Goal: Task Accomplishment & Management: Use online tool/utility

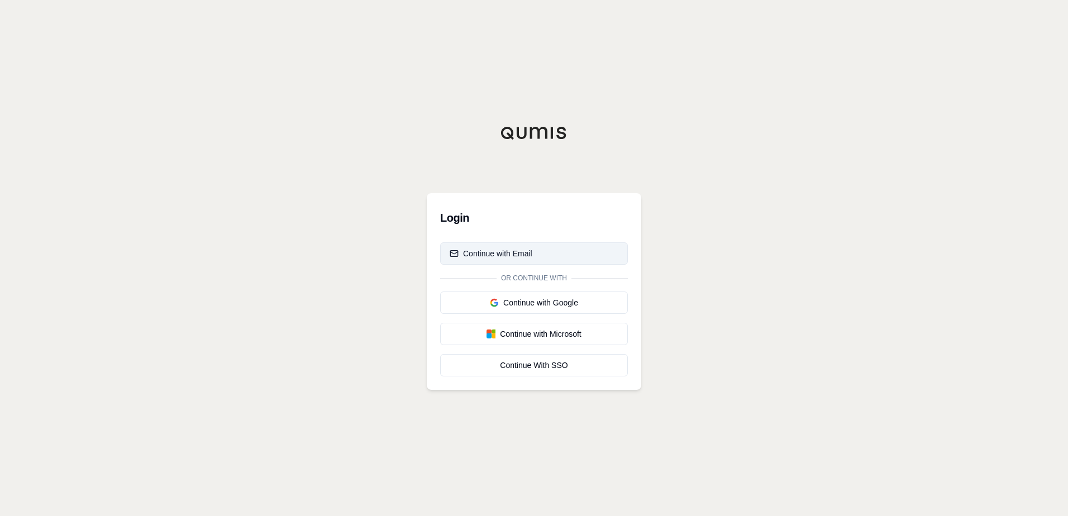
click at [518, 250] on div "Continue with Email" at bounding box center [491, 253] width 83 height 11
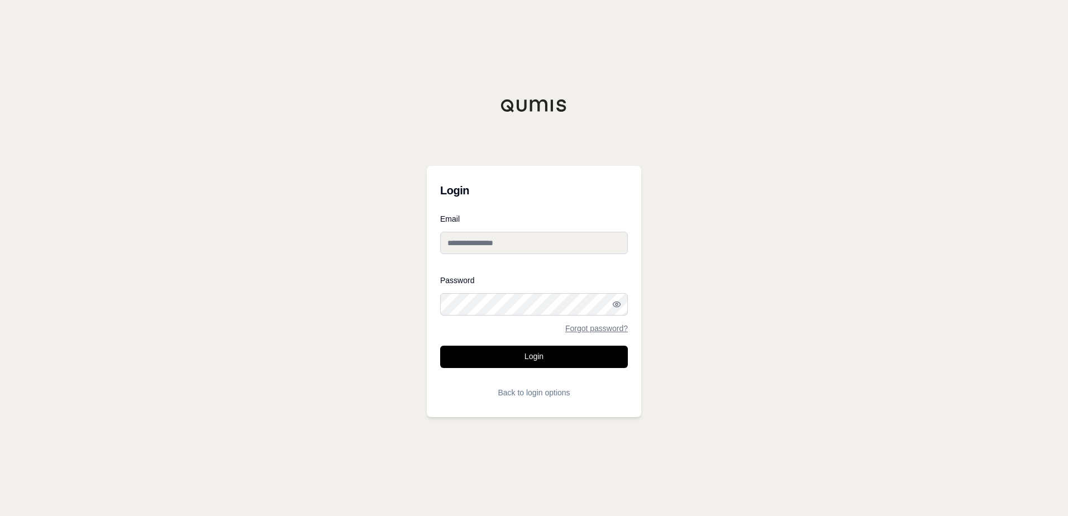
click at [514, 255] on div "Email" at bounding box center [534, 239] width 188 height 48
click at [518, 247] on input "Email" at bounding box center [534, 243] width 188 height 22
type input "**********"
click at [539, 355] on button "Login" at bounding box center [534, 357] width 188 height 22
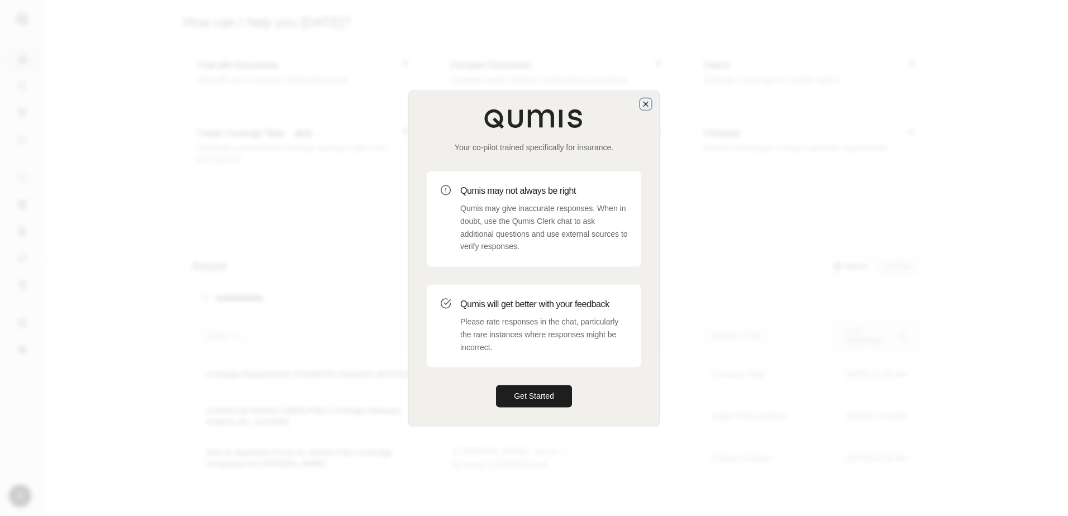
click at [645, 105] on icon "button" at bounding box center [646, 104] width 4 height 4
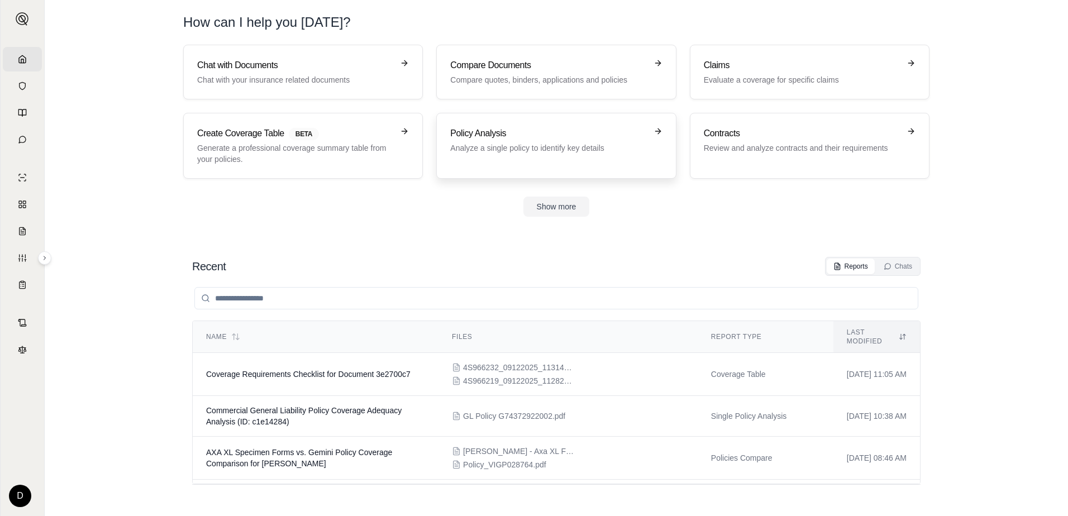
click at [571, 156] on div "Policy Analysis Analyze a single policy to identify key details" at bounding box center [556, 146] width 212 height 38
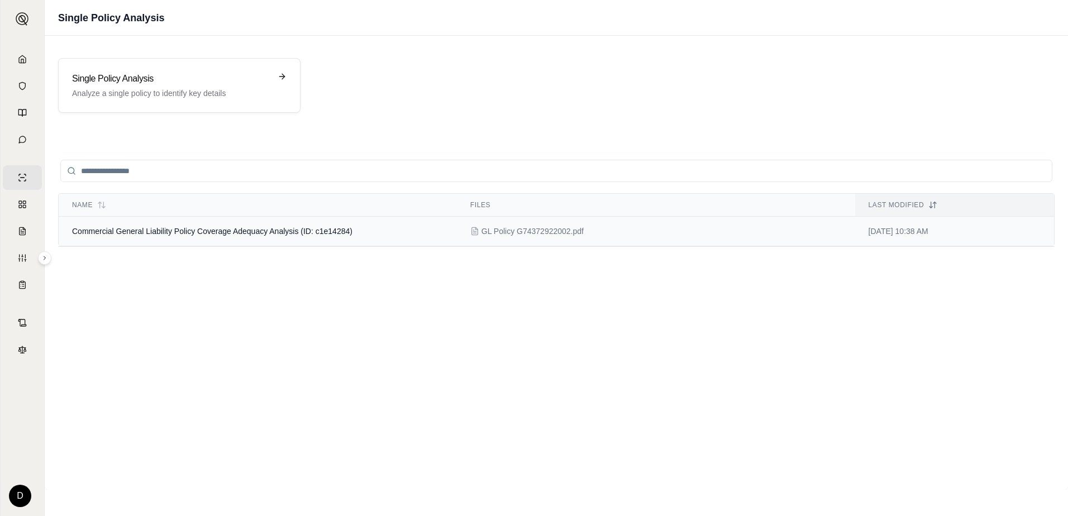
click at [177, 235] on span "Commercial General Liability Policy Coverage Adequacy Analysis (ID: c1e14284)" at bounding box center [212, 231] width 281 height 9
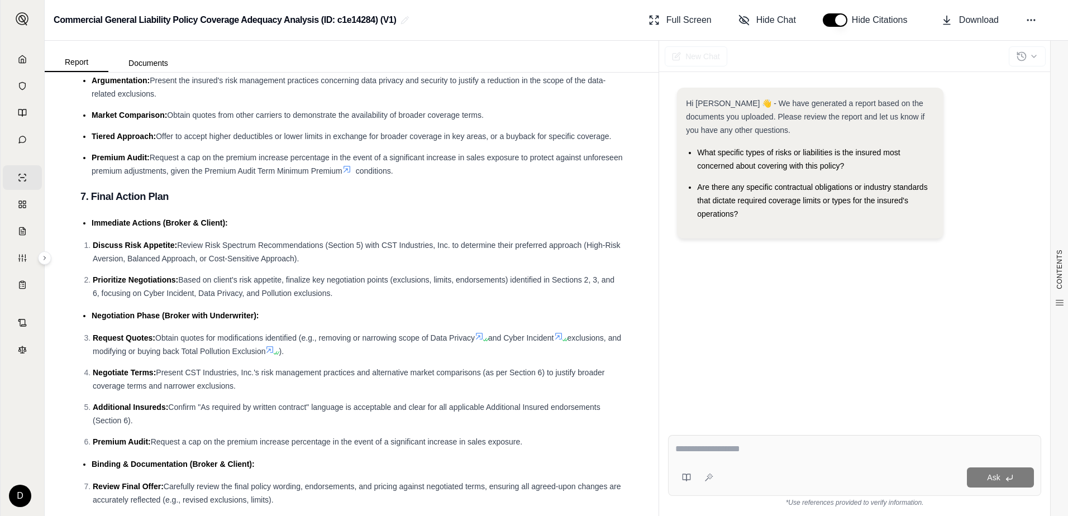
scroll to position [2561, 0]
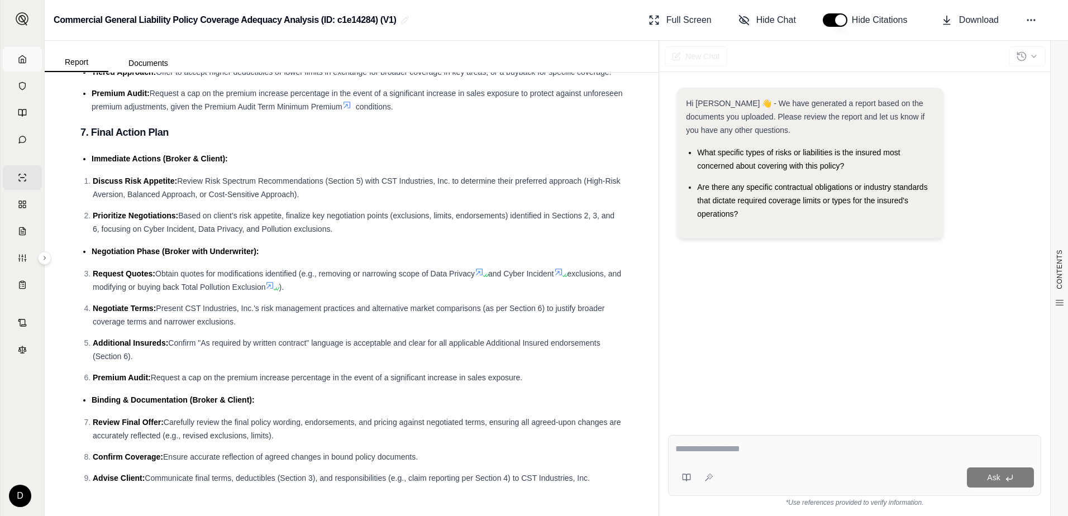
click at [20, 64] on link "Home" at bounding box center [22, 59] width 39 height 25
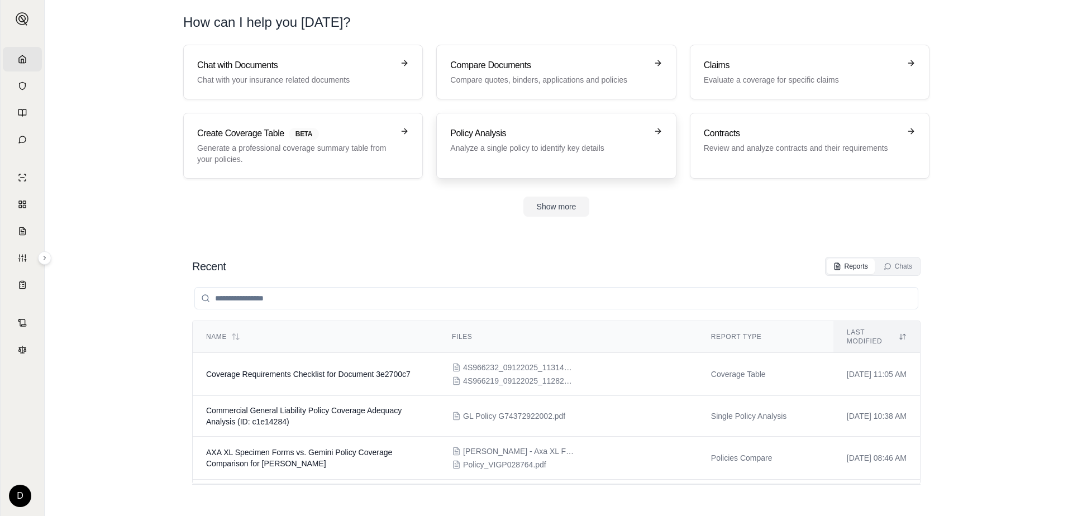
click at [545, 140] on h3 "Policy Analysis" at bounding box center [548, 133] width 196 height 13
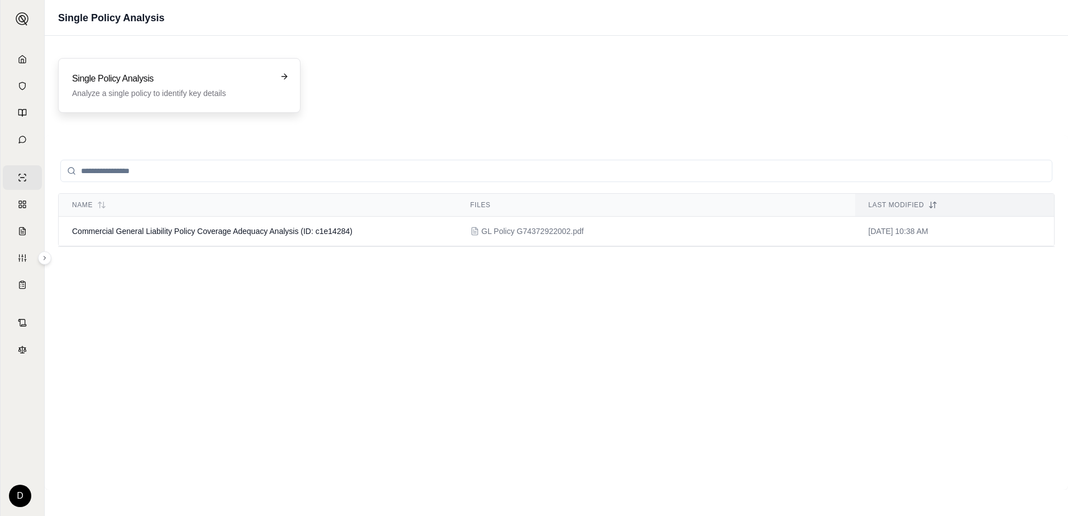
click at [201, 74] on h3 "Single Policy Analysis" at bounding box center [171, 78] width 199 height 13
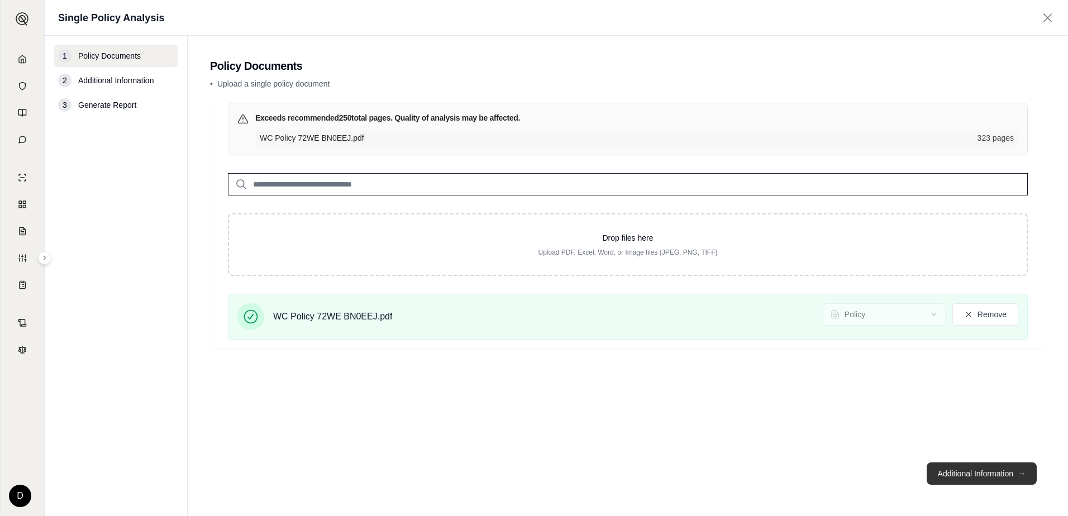
click at [977, 476] on button "Additional Information →" at bounding box center [982, 474] width 110 height 22
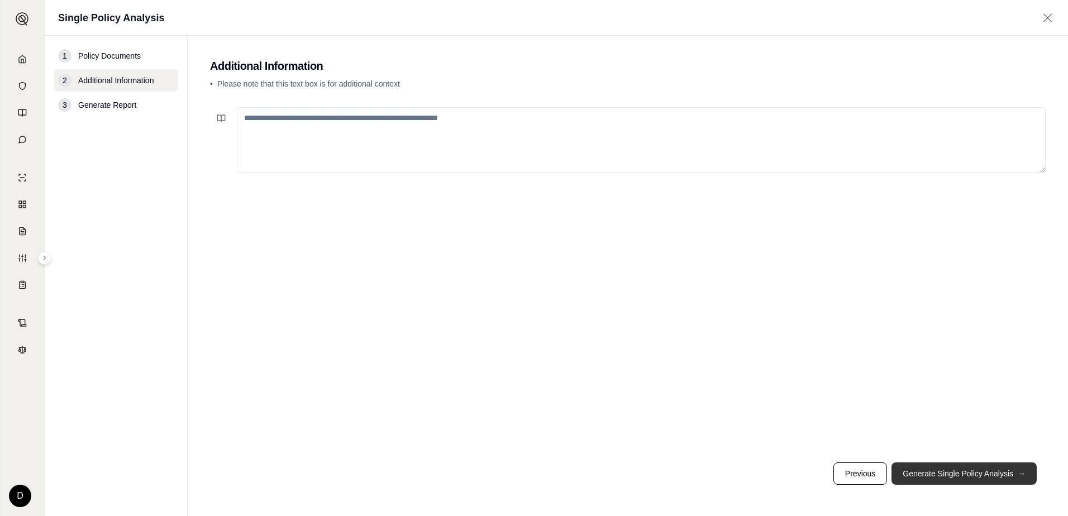
click at [996, 476] on button "Generate Single Policy Analysis →" at bounding box center [964, 474] width 145 height 22
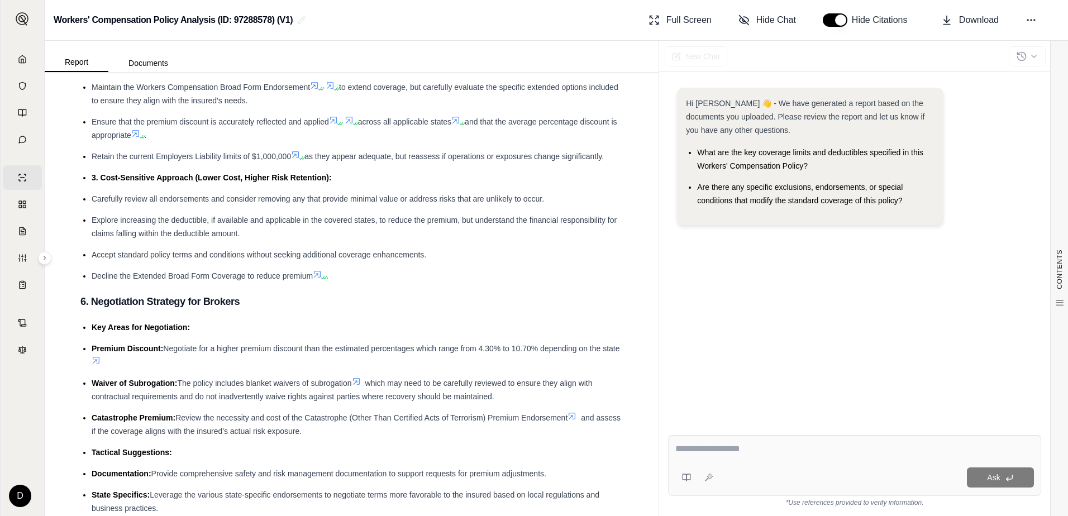
scroll to position [1937, 0]
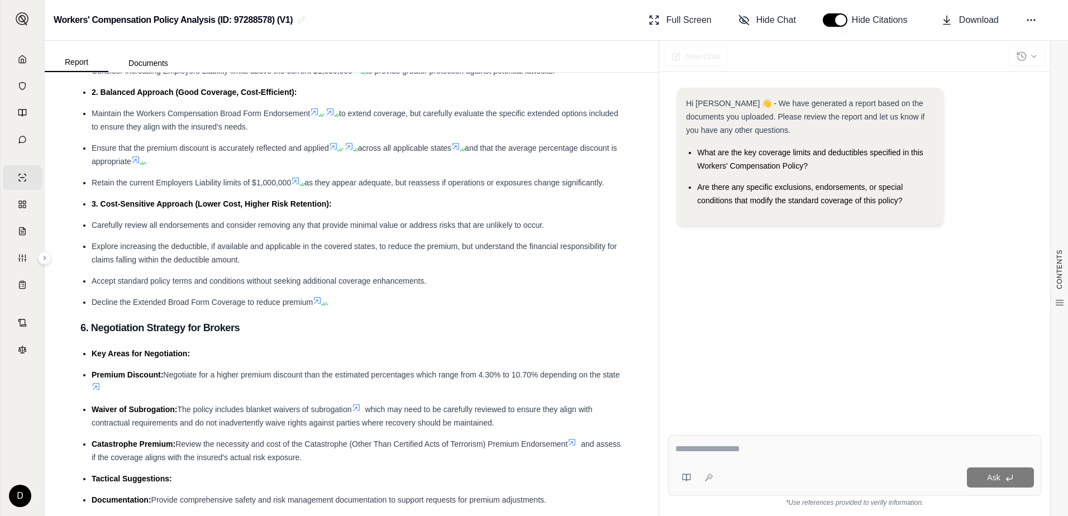
click at [753, 445] on textarea at bounding box center [855, 449] width 359 height 13
type textarea "**********"
click at [997, 479] on span "Ask" at bounding box center [993, 477] width 13 height 9
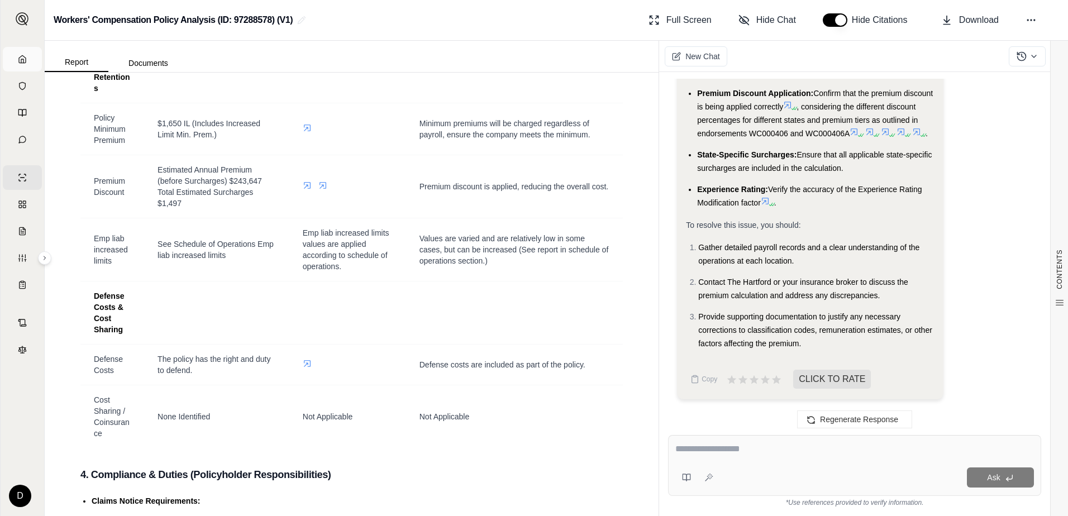
click at [31, 59] on link "Home" at bounding box center [22, 59] width 39 height 25
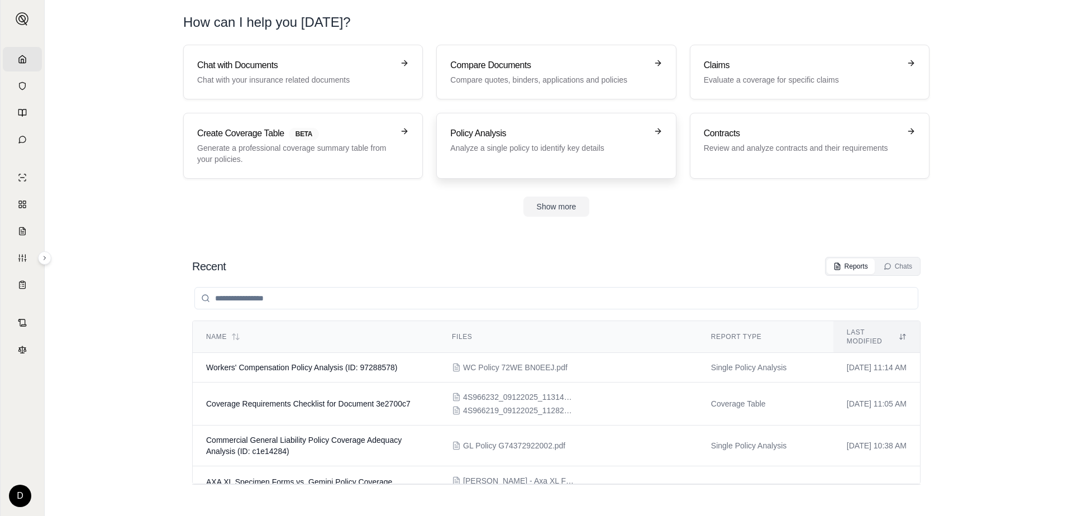
click at [510, 149] on p "Analyze a single policy to identify key details" at bounding box center [548, 147] width 196 height 11
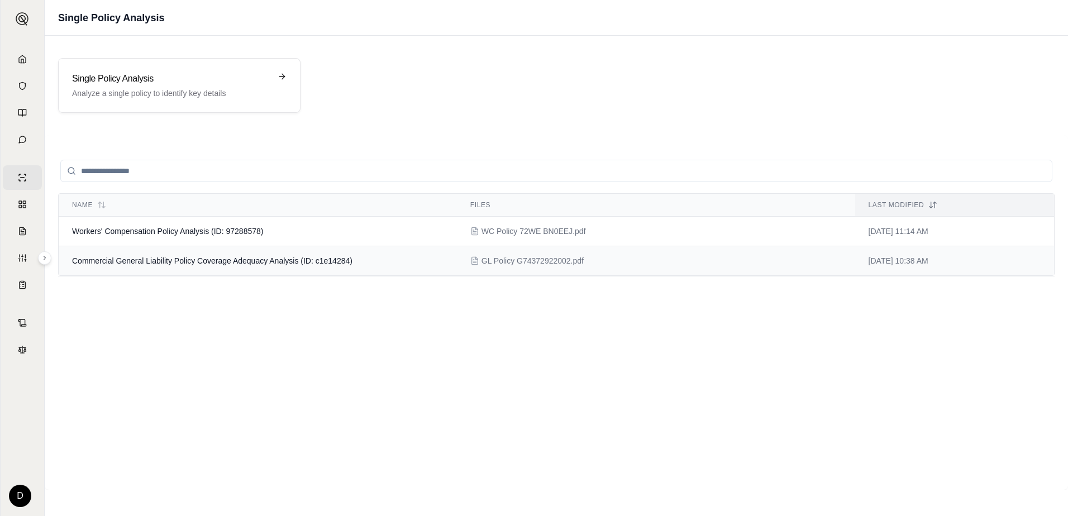
click at [227, 262] on span "Commercial General Liability Policy Coverage Adequacy Analysis (ID: c1e14284)" at bounding box center [212, 260] width 281 height 9
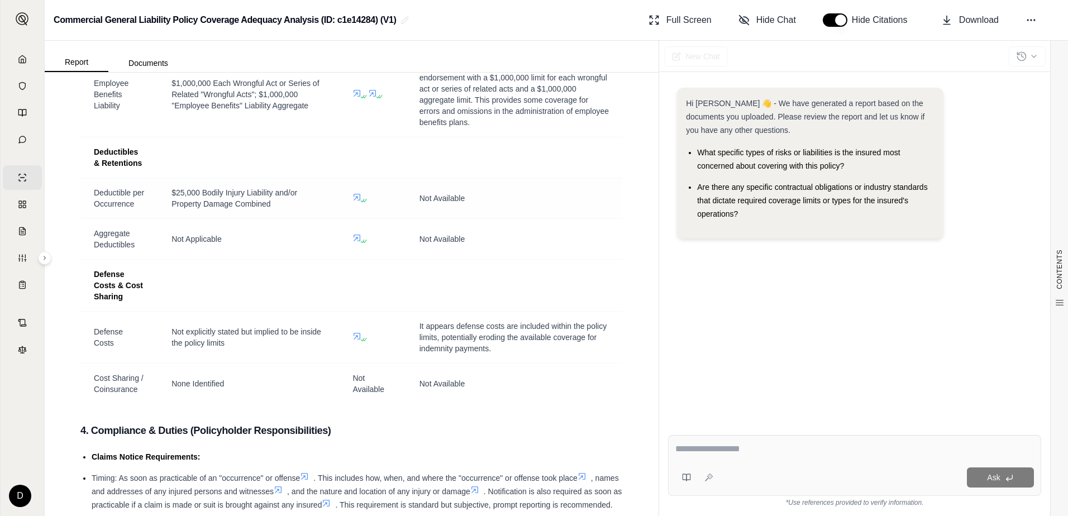
scroll to position [1062, 0]
